Goal: Information Seeking & Learning: Learn about a topic

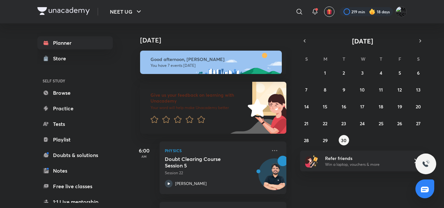
click at [192, 37] on h4 "[DATE]" at bounding box center [216, 40] width 153 height 8
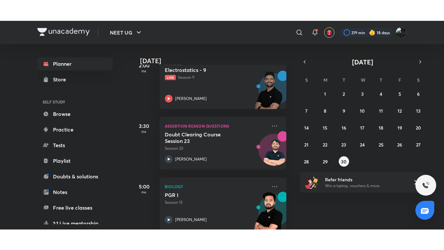
scroll to position [291, 0]
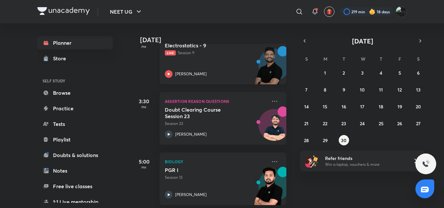
click at [203, 70] on div "Electrostatics - 9 Live Session 9 [PERSON_NAME]" at bounding box center [216, 60] width 102 height 36
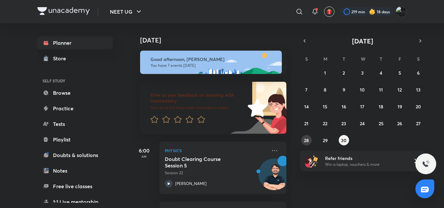
click at [308, 142] on abbr "28" at bounding box center [306, 140] width 5 height 6
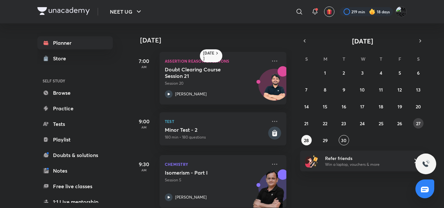
click at [420, 120] on button "27" at bounding box center [418, 123] width 10 height 10
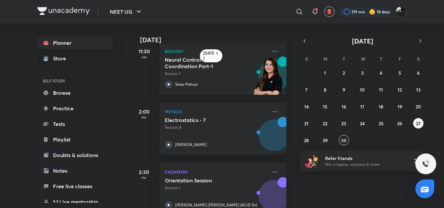
scroll to position [134, 0]
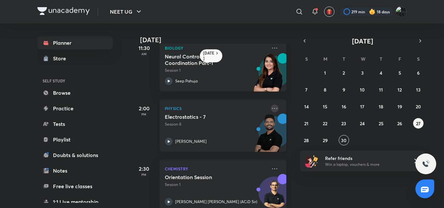
click at [272, 109] on icon at bounding box center [274, 108] width 5 height 1
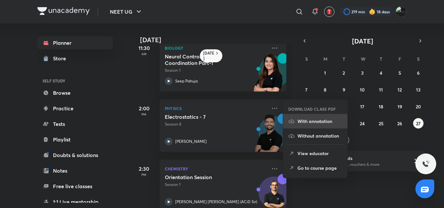
click at [304, 120] on p "With annotation" at bounding box center [319, 121] width 45 height 7
